Goal: Transaction & Acquisition: Purchase product/service

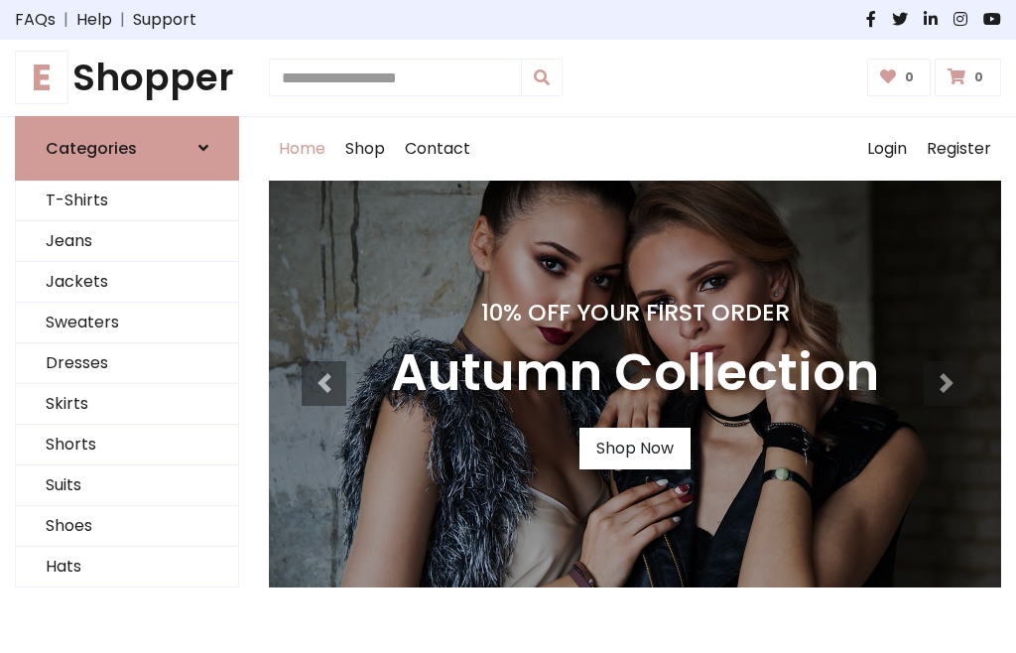
click at [508, 326] on h4 "10% Off Your First Order" at bounding box center [635, 313] width 488 height 28
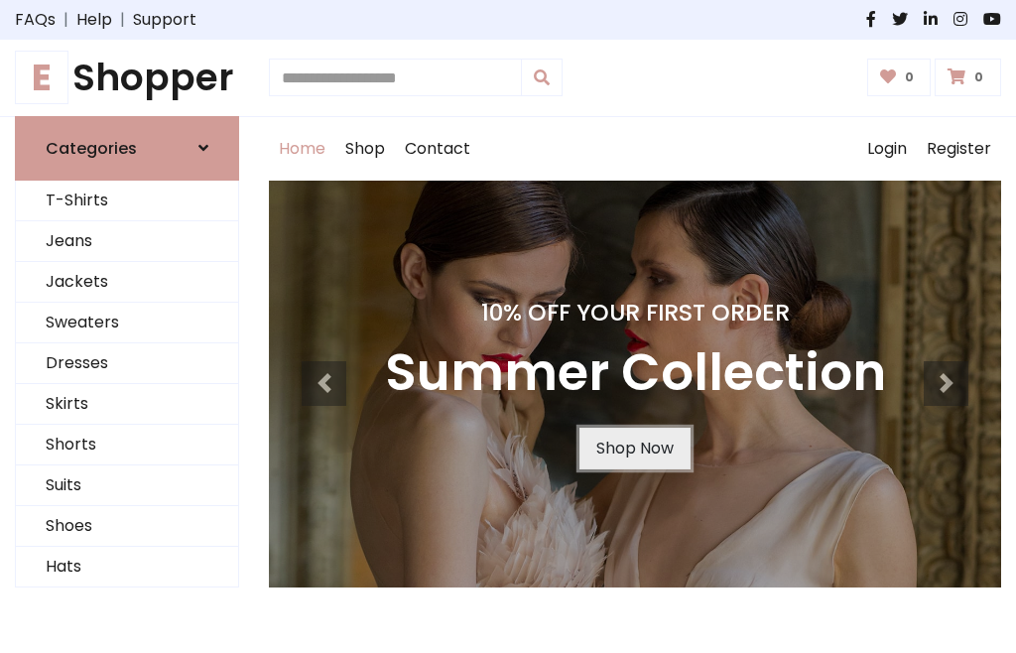
click at [634, 448] on link "Shop Now" at bounding box center [634, 449] width 111 height 42
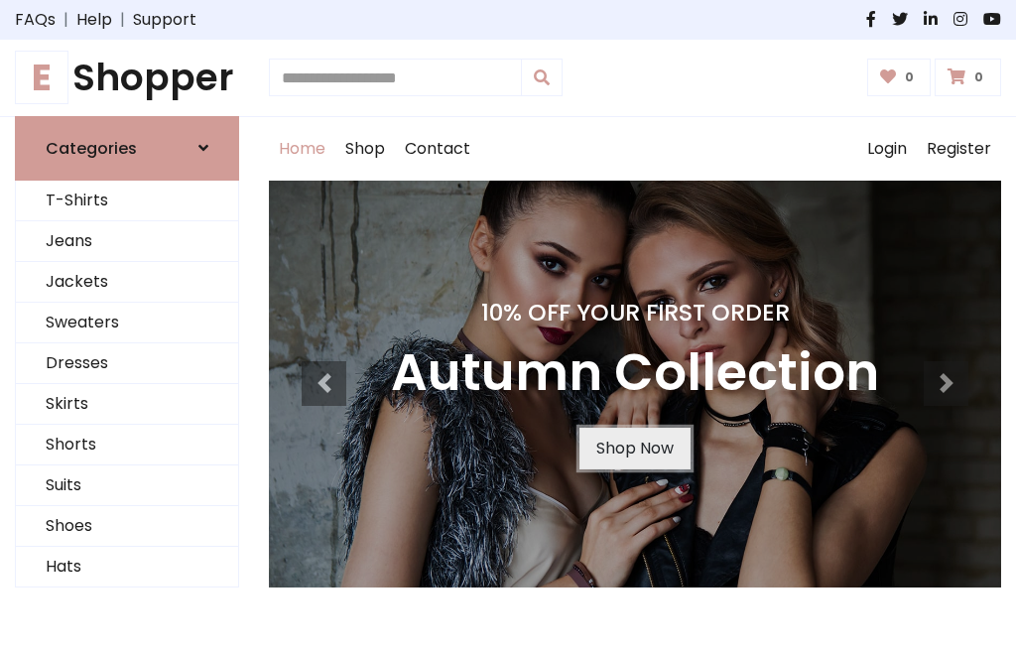
click at [634, 448] on link "Shop Now" at bounding box center [634, 449] width 111 height 42
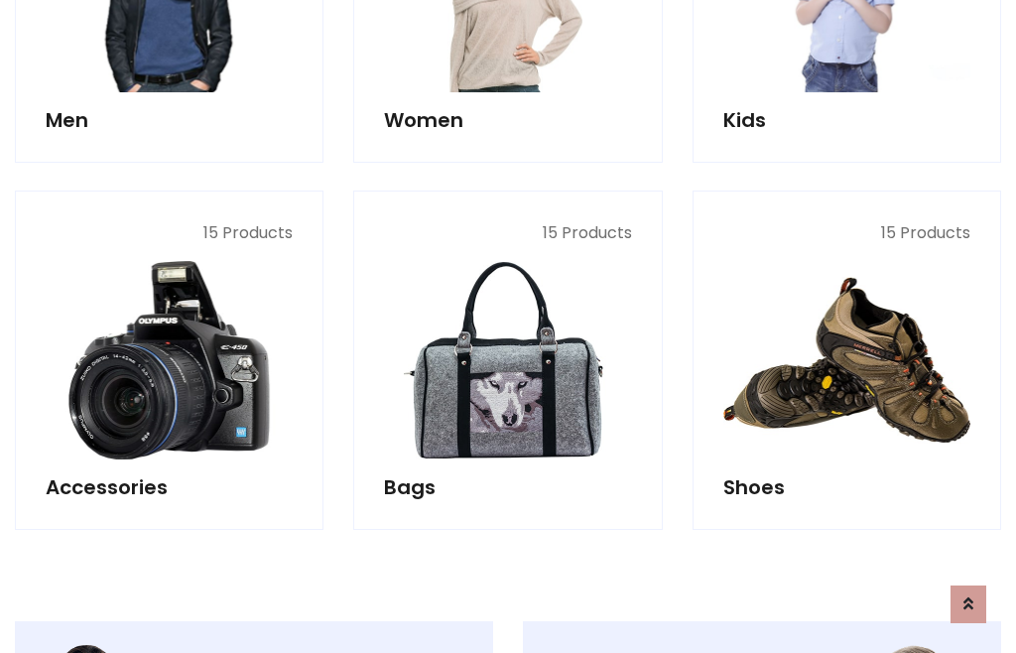
scroll to position [1979, 0]
